Goal: Transaction & Acquisition: Purchase product/service

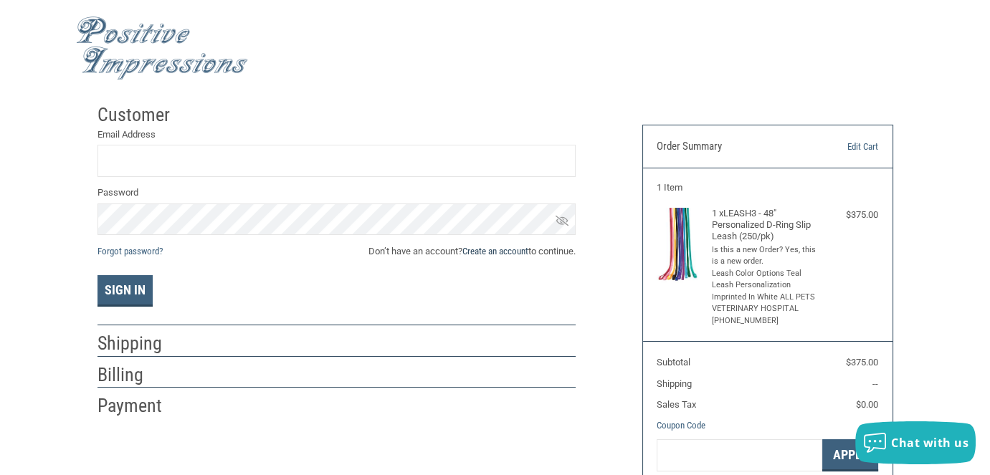
click at [507, 253] on link "Create an account" at bounding box center [495, 251] width 66 height 11
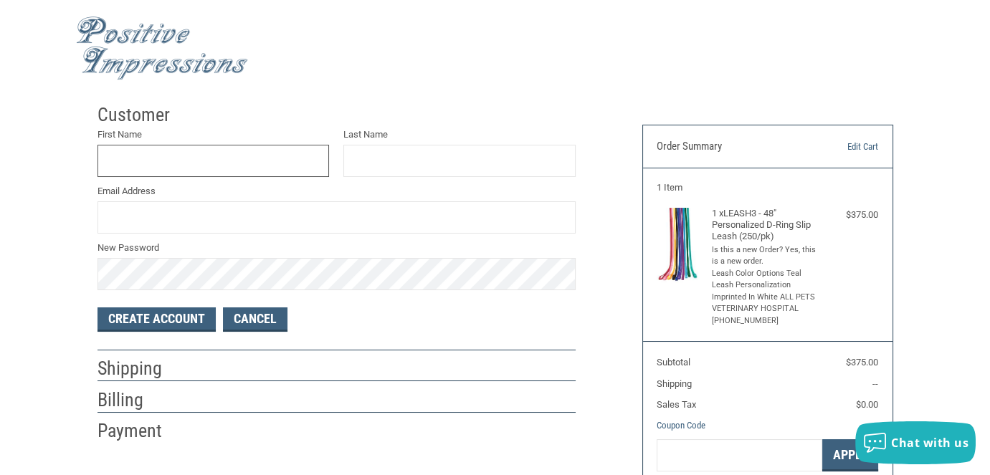
click at [155, 164] on input "First Name" at bounding box center [213, 161] width 232 height 32
type input "ALL PETS"
type input "VETERINARY HOSPITAL"
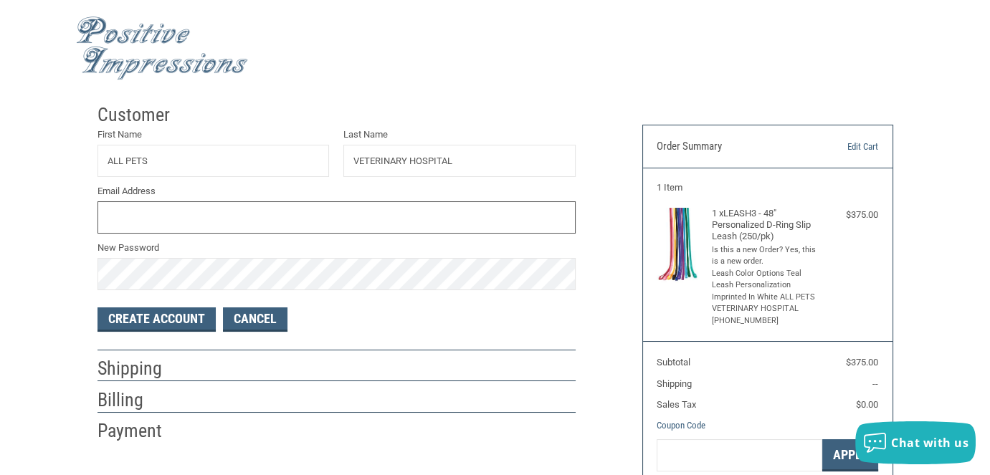
click at [155, 205] on input "Email Address" at bounding box center [336, 217] width 478 height 32
type input "[EMAIL_ADDRESS][DOMAIN_NAME]"
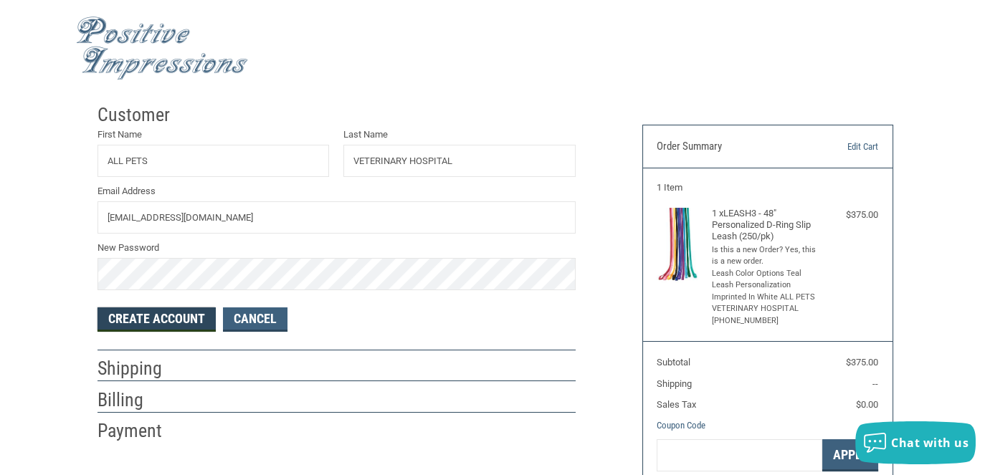
click at [175, 315] on button "Create Account" at bounding box center [156, 319] width 118 height 24
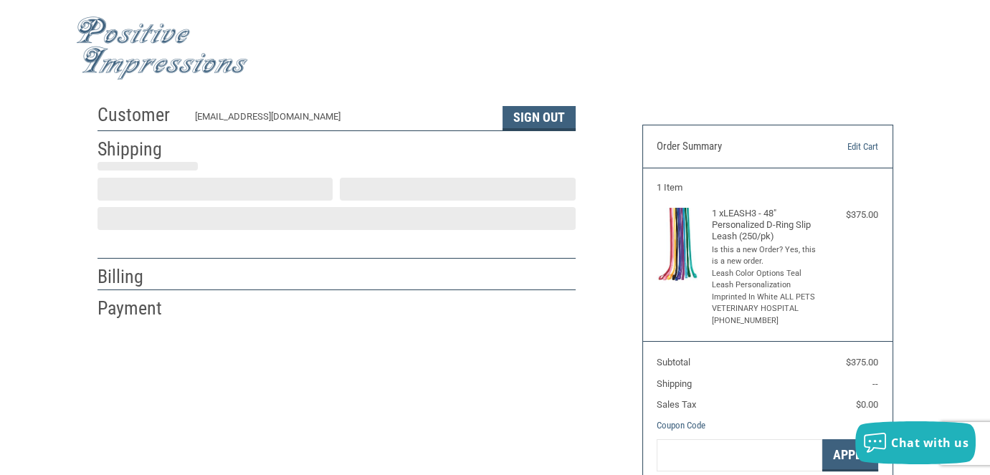
select select "US"
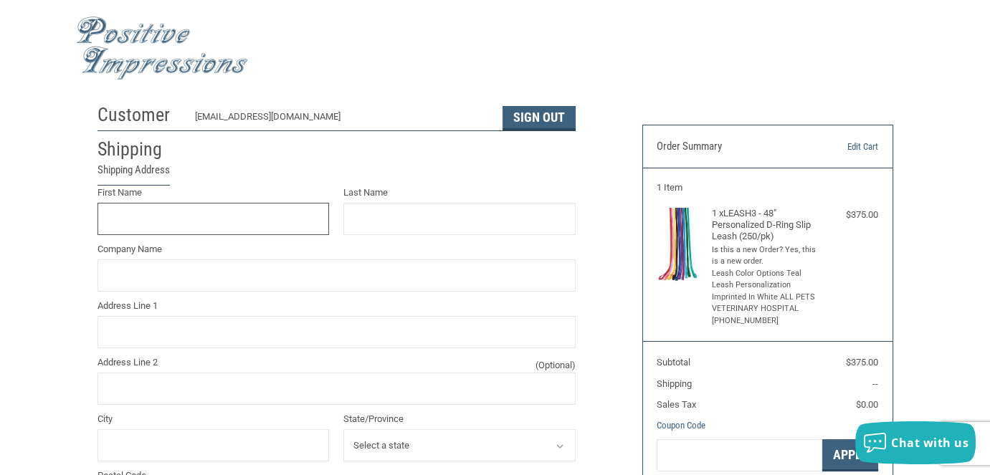
scroll to position [36, 0]
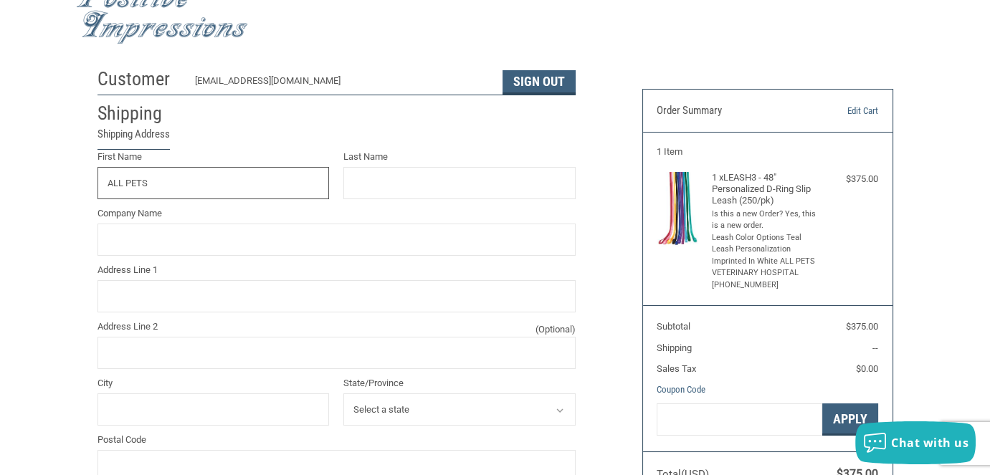
type input "ALL PETS"
type input "VETERINARY HOSPITAL"
click at [199, 305] on input "Address Line 1" at bounding box center [336, 296] width 478 height 32
type input "[STREET_ADDRESS]"
type input "[PERSON_NAME]"
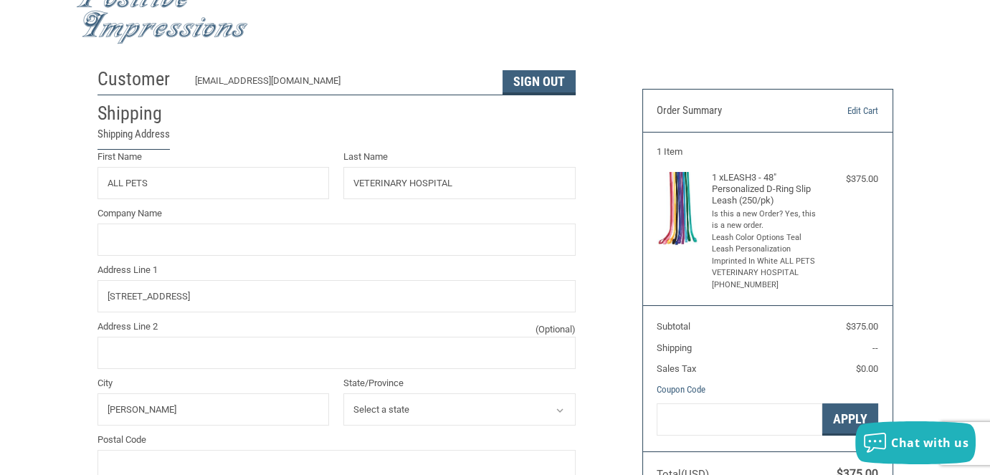
select select "IA"
type input "50112"
type input "6412366869"
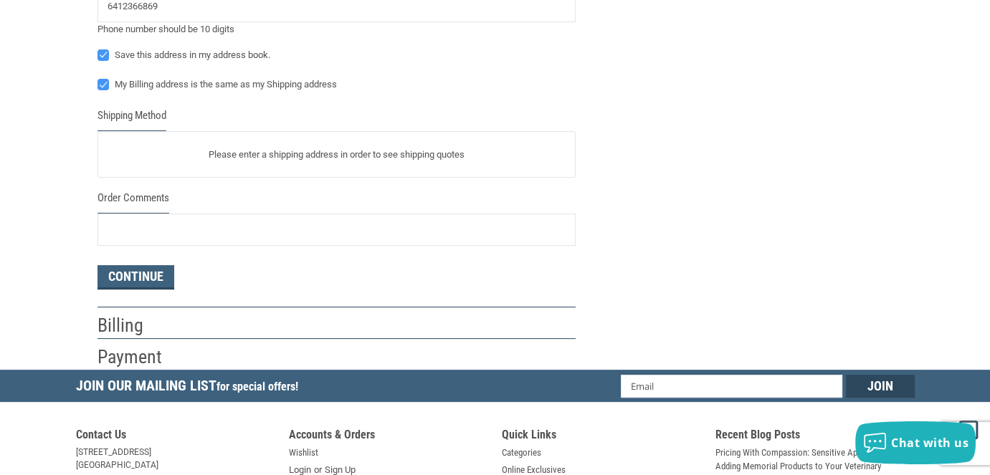
scroll to position [537, 0]
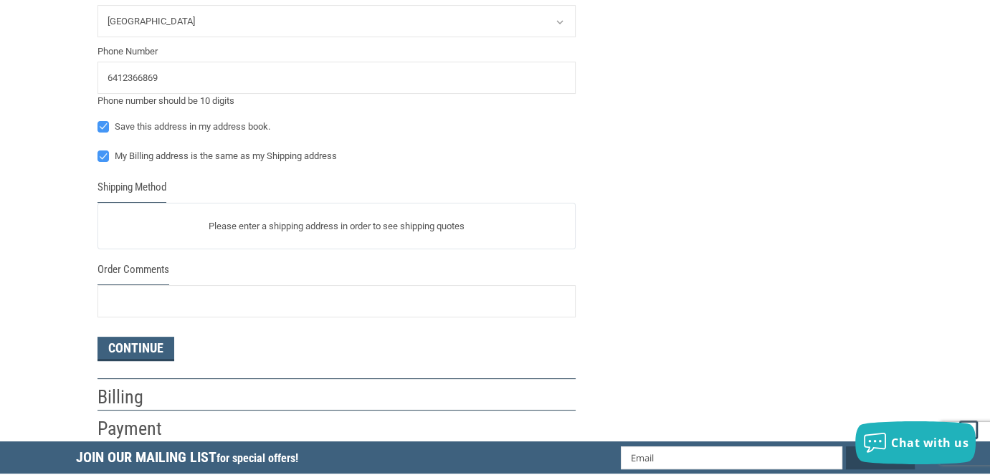
click at [313, 227] on p "Please enter a shipping address in order to see shipping quotes" at bounding box center [336, 226] width 477 height 28
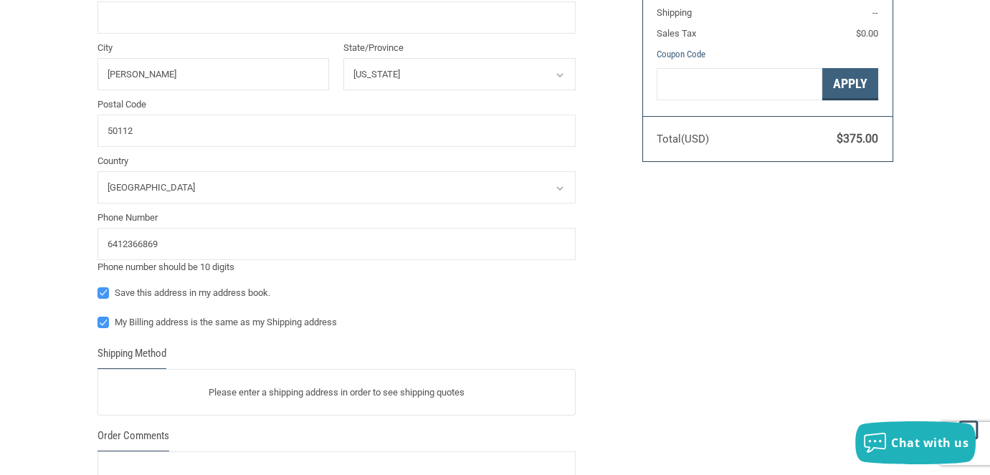
scroll to position [394, 0]
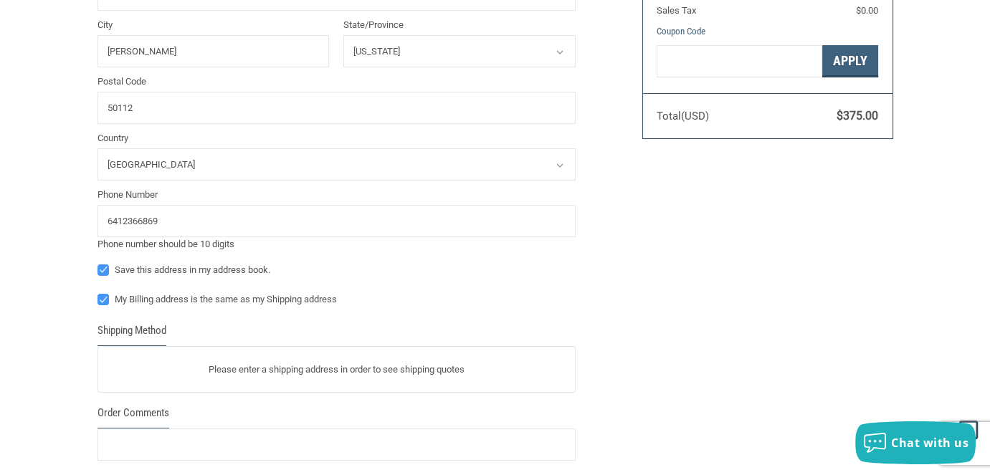
click at [106, 300] on label "My Billing address is the same as my Shipping address" at bounding box center [336, 299] width 478 height 11
click at [98, 293] on input "My Billing address is the same as my Shipping address" at bounding box center [97, 292] width 1 height 1
click at [106, 300] on label "My Billing address is the same as my Shipping address" at bounding box center [336, 299] width 478 height 11
click at [98, 293] on input "My Billing address is the same as my Shipping address" at bounding box center [97, 292] width 1 height 1
checkbox input "true"
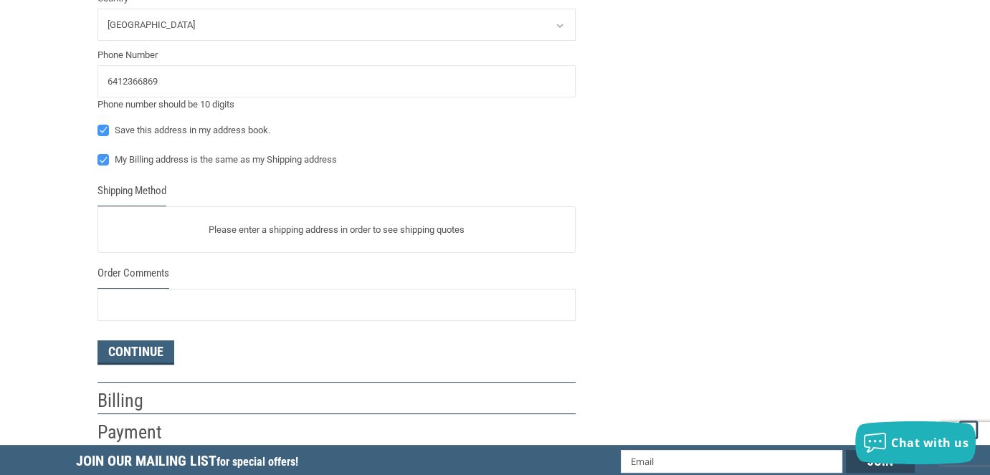
scroll to position [537, 0]
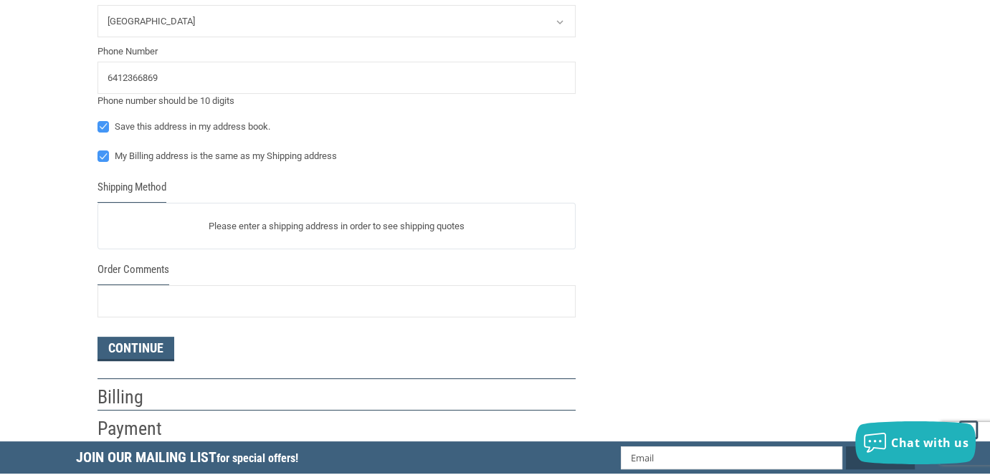
click at [181, 224] on p "Please enter a shipping address in order to see shipping quotes" at bounding box center [336, 226] width 477 height 28
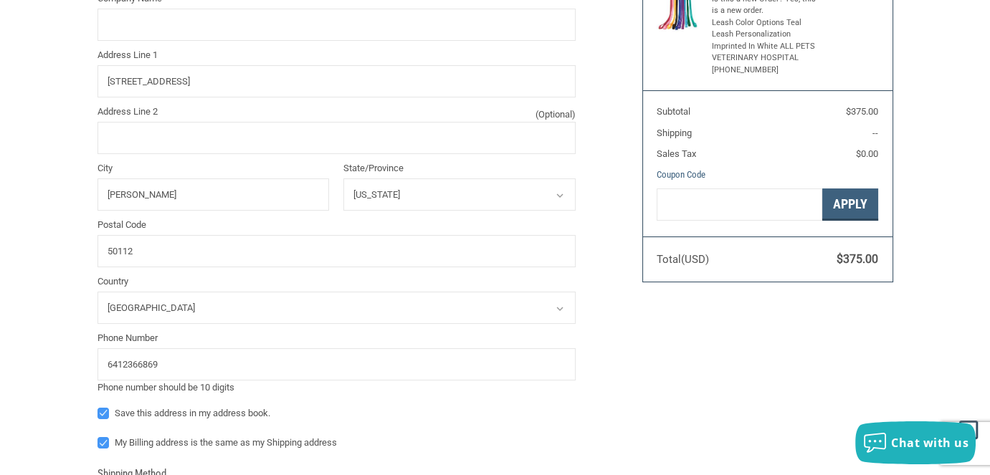
scroll to position [322, 0]
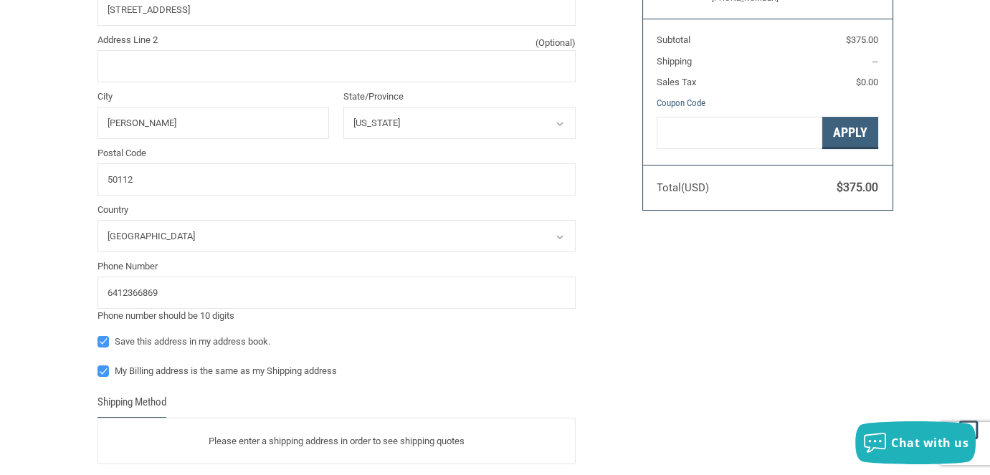
click at [211, 436] on p "Please enter a shipping address in order to see shipping quotes" at bounding box center [336, 441] width 477 height 28
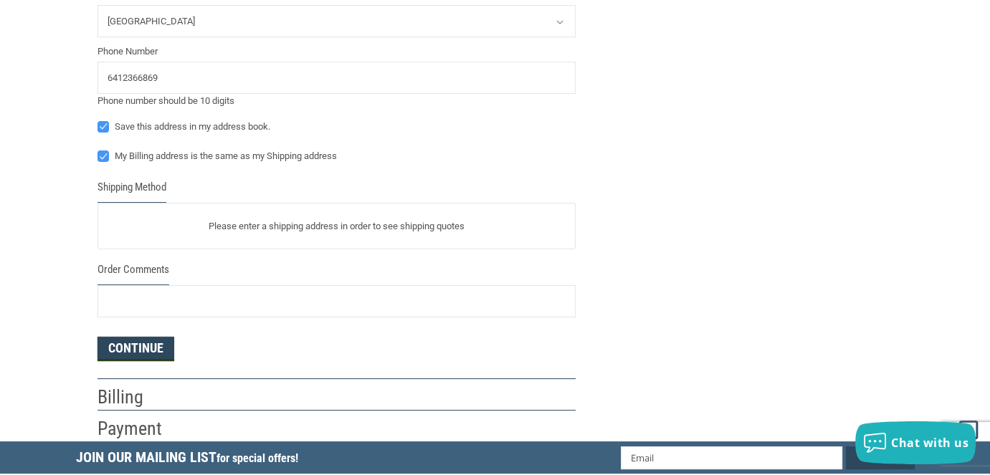
click at [162, 348] on button "Continue" at bounding box center [135, 349] width 77 height 24
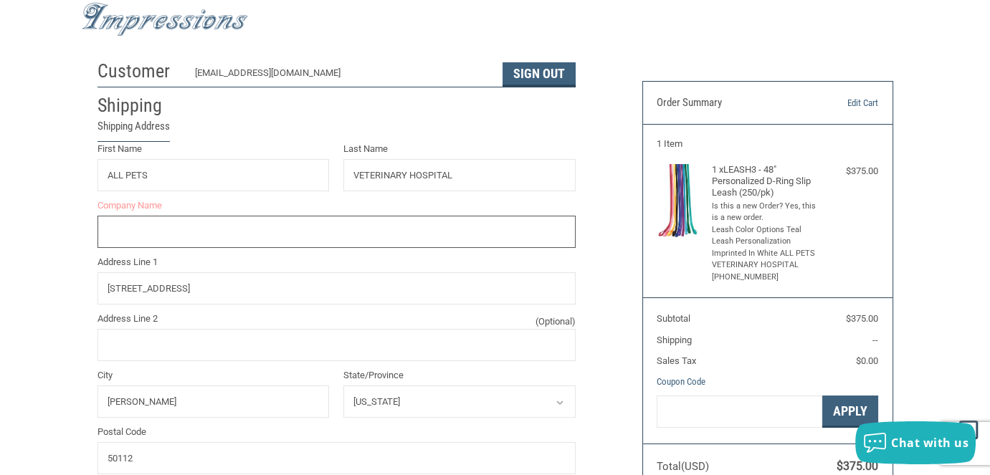
scroll to position [29, 0]
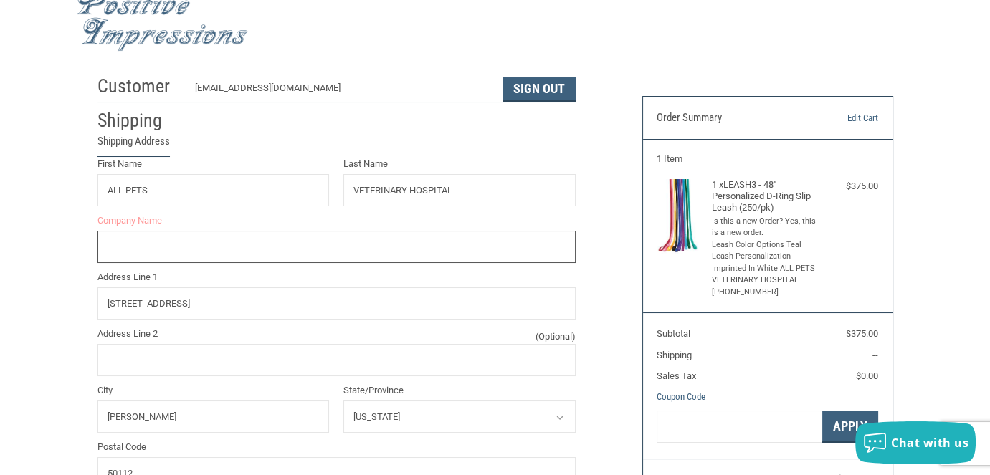
click at [315, 244] on input "Company Name" at bounding box center [336, 247] width 478 height 32
type input "ALL [GEOGRAPHIC_DATA]"
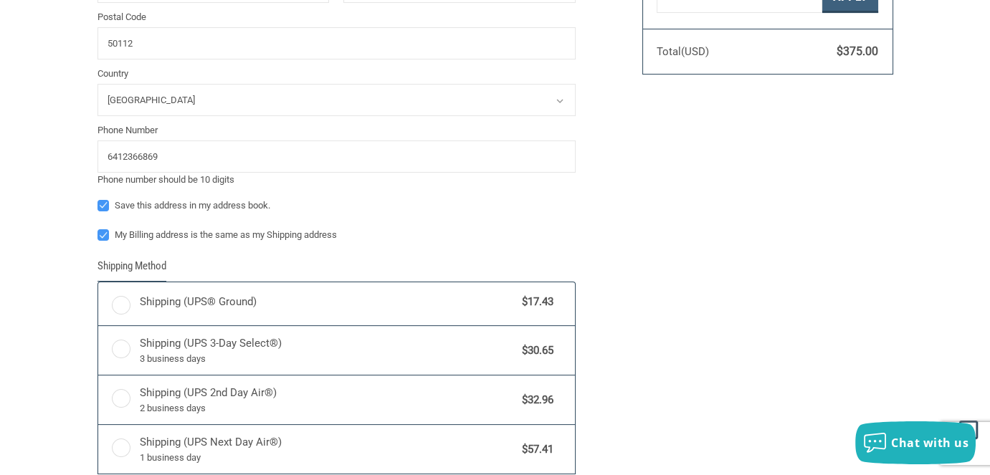
scroll to position [554, 0]
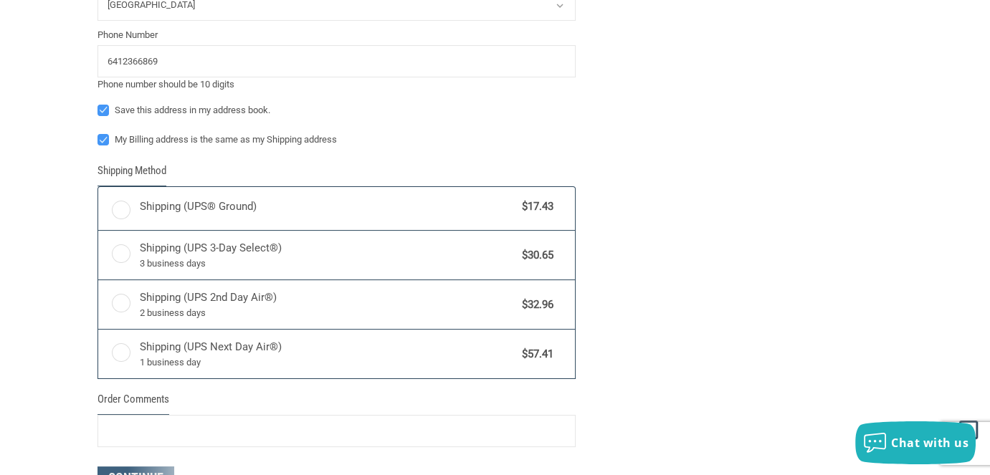
radio input "true"
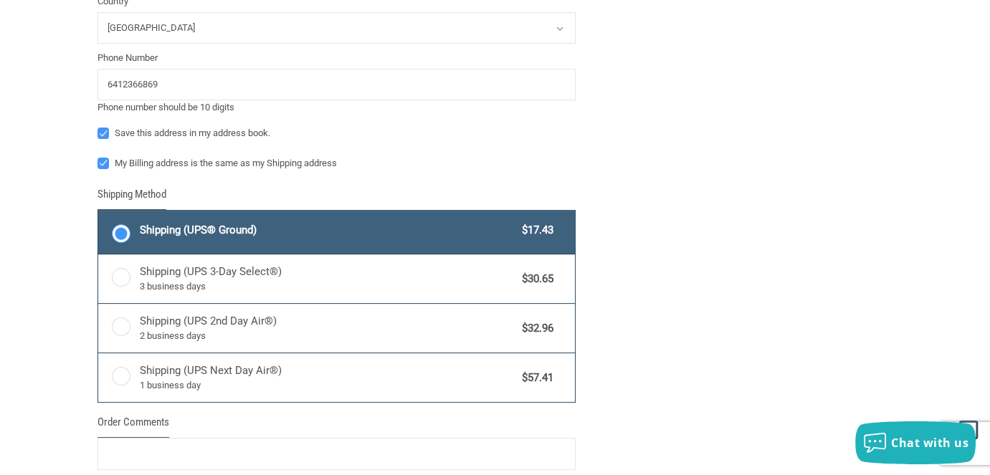
click at [128, 228] on label "Shipping (UPS® Ground) $17.43" at bounding box center [336, 232] width 477 height 43
click at [99, 213] on input "Shipping (UPS® Ground) $17.43" at bounding box center [98, 212] width 1 height 1
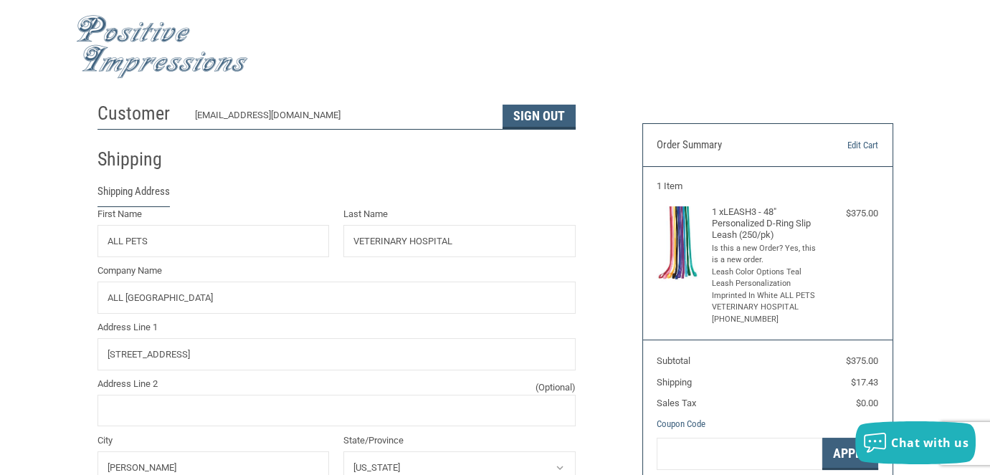
scroll to position [0, 0]
